Goal: Information Seeking & Learning: Learn about a topic

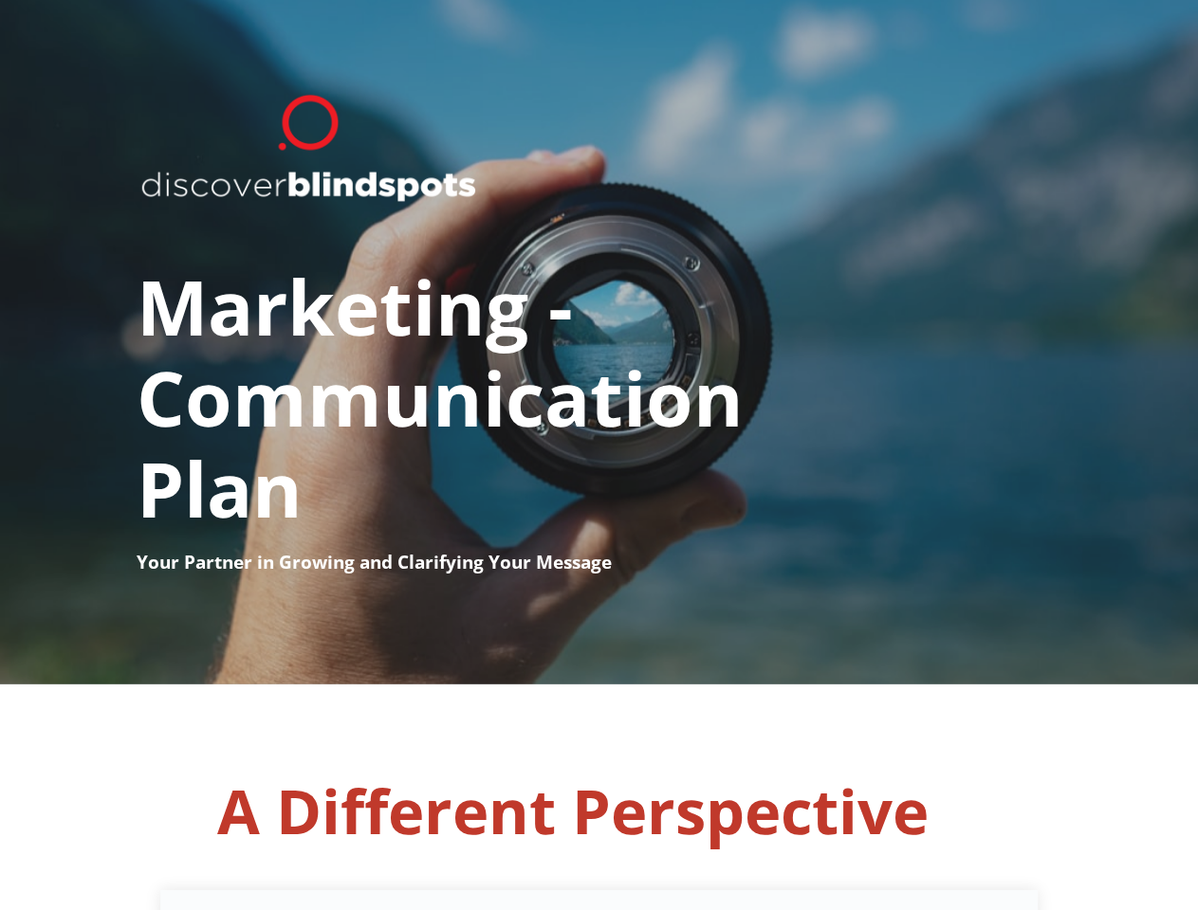
click at [598, 455] on h1 "Marketing - ​ Communication ​ Plan" at bounding box center [600, 380] width 926 height 338
click at [598, 342] on h1 "Marketing - ​ Communication ​ Plan" at bounding box center [600, 380] width 926 height 338
click at [598, 798] on span "A Different Perspective" at bounding box center [572, 810] width 711 height 83
